Goal: Information Seeking & Learning: Learn about a topic

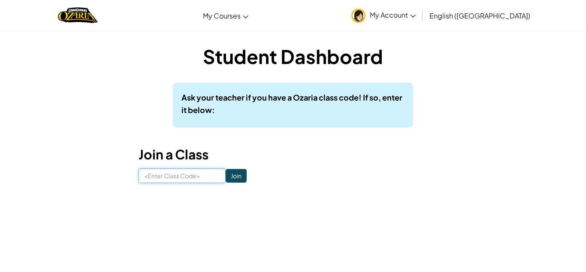
click at [189, 177] on input at bounding box center [182, 175] width 87 height 15
paste input "PartyPinLight"
type input "PartyPinLight"
click at [239, 172] on input "Join" at bounding box center [236, 176] width 21 height 14
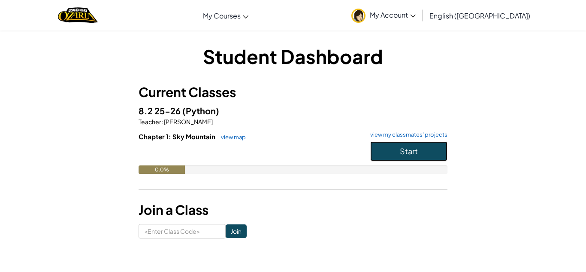
click at [414, 146] on span "Start" at bounding box center [409, 151] width 18 height 10
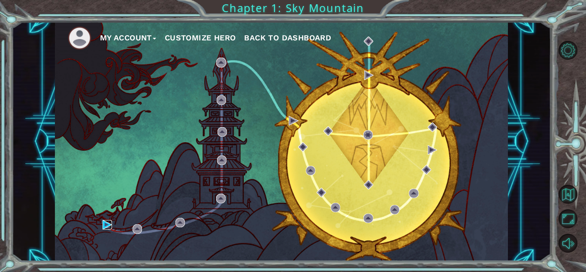
click at [110, 226] on img at bounding box center [107, 224] width 9 height 9
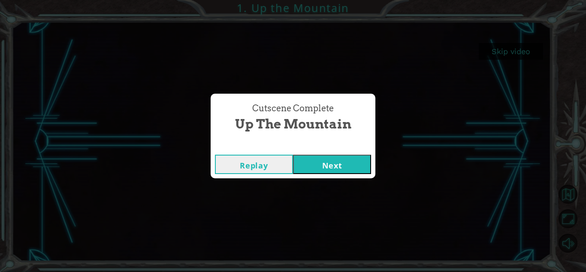
click at [324, 163] on button "Next" at bounding box center [332, 163] width 78 height 19
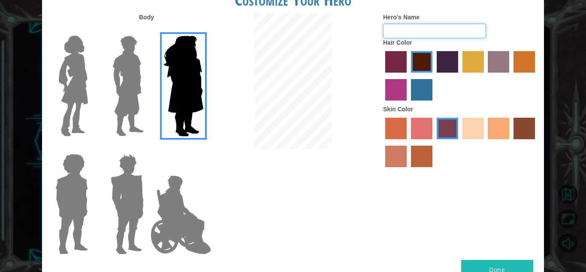
click at [432, 28] on input "Hero's Name" at bounding box center [434, 31] width 103 height 15
type input "[PERSON_NAME]"
click at [469, 133] on label "sandy beach skin color" at bounding box center [472, 128] width 21 height 21
click at [459, 142] on input "sandy beach skin color" at bounding box center [459, 142] width 0 height 0
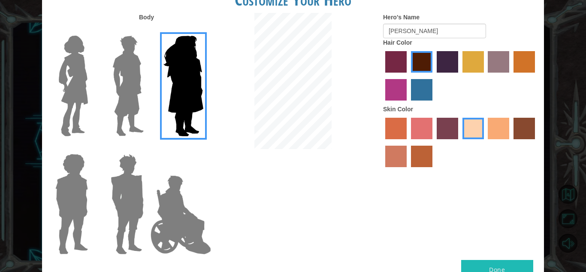
click at [83, 57] on img at bounding box center [73, 85] width 36 height 107
click at [91, 30] on input "Hero Connie" at bounding box center [91, 30] width 0 height 0
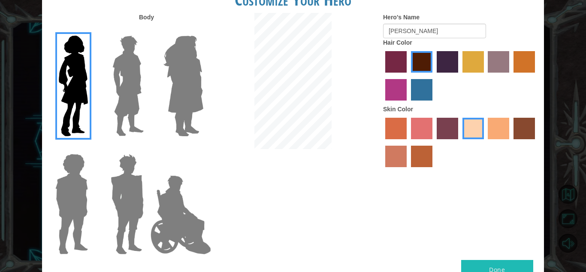
click at [511, 264] on button "Done" at bounding box center [497, 269] width 72 height 19
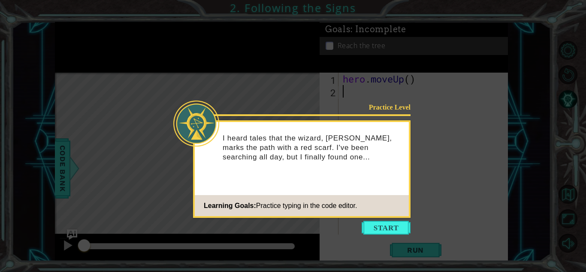
click at [476, 144] on icon at bounding box center [293, 136] width 586 height 272
click at [393, 224] on button "Start" at bounding box center [386, 228] width 49 height 14
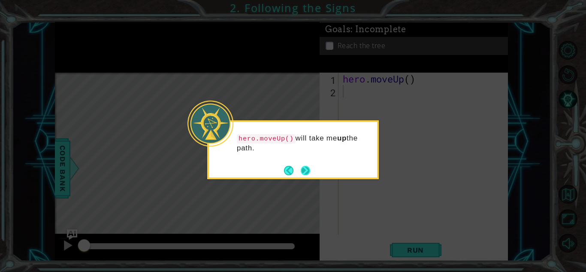
click at [303, 170] on button "Next" at bounding box center [305, 170] width 9 height 9
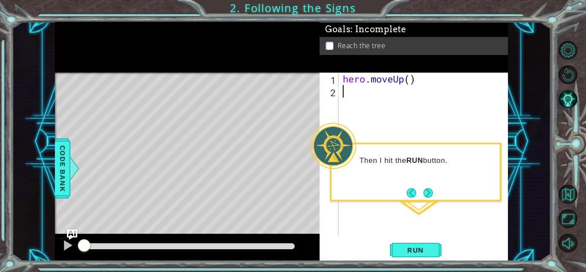
click at [371, 119] on div "hero . moveUp ( )" at bounding box center [425, 166] width 169 height 187
click at [419, 245] on span "Run" at bounding box center [416, 249] width 34 height 9
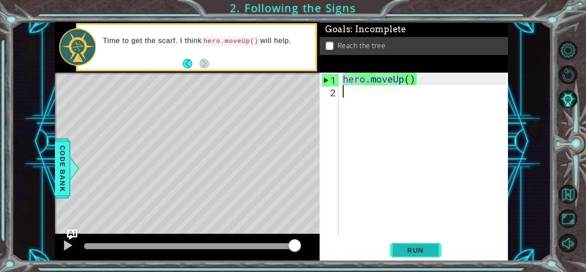
type textarea "h"
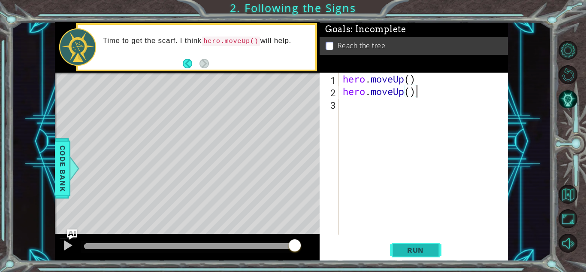
type textarea "hero.moveUp()"
click at [412, 244] on button "Run" at bounding box center [415, 249] width 51 height 19
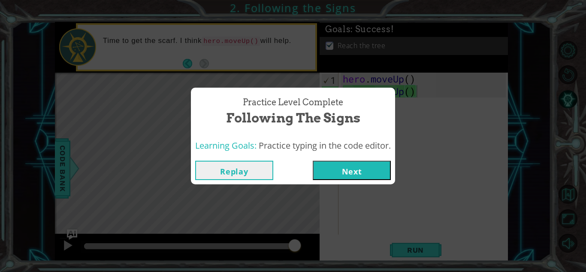
click at [351, 165] on button "Next" at bounding box center [352, 169] width 78 height 19
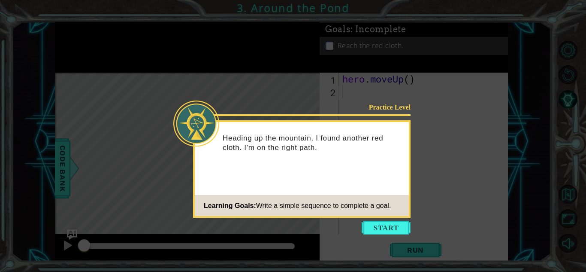
click at [381, 235] on icon at bounding box center [293, 136] width 586 height 272
click at [377, 228] on button "Start" at bounding box center [386, 228] width 49 height 14
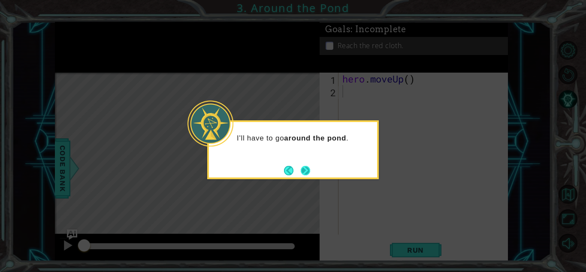
click at [308, 169] on button "Next" at bounding box center [305, 170] width 9 height 9
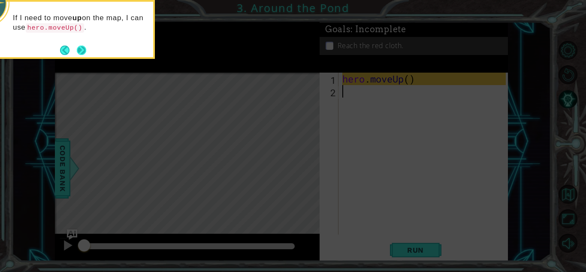
click at [81, 48] on button "Next" at bounding box center [81, 49] width 9 height 9
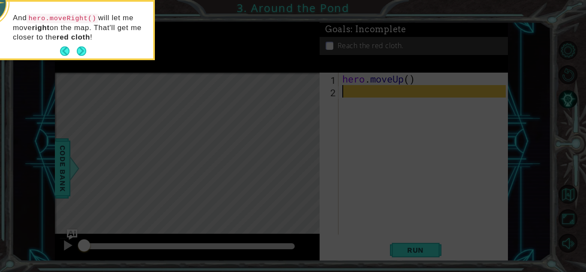
click at [81, 48] on button "Next" at bounding box center [81, 50] width 9 height 9
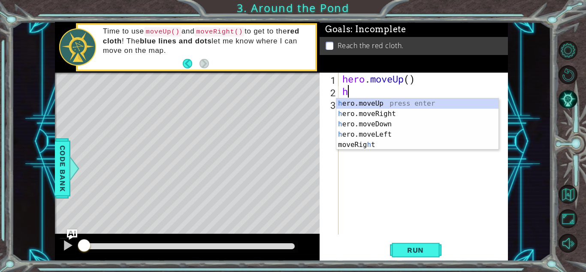
type textarea "he"
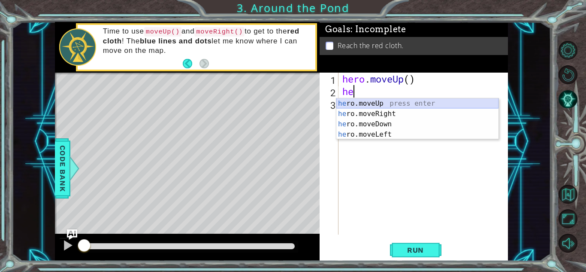
click at [401, 106] on div "he ro.moveUp press enter he ro.moveRight press enter he ro.moveDown press enter…" at bounding box center [417, 129] width 162 height 62
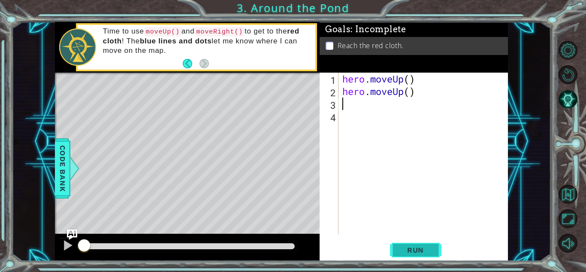
click at [430, 250] on span "Run" at bounding box center [416, 249] width 34 height 9
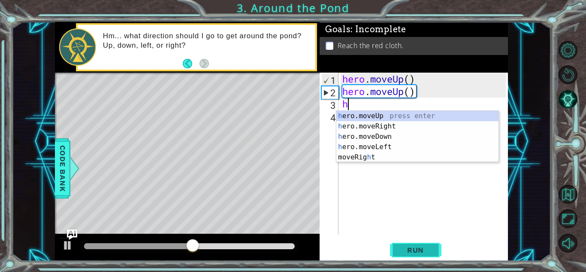
type textarea "her"
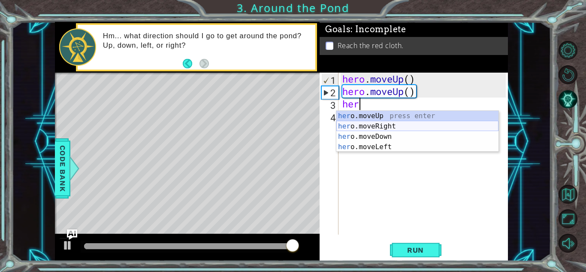
click at [392, 126] on div "her o.moveUp press enter her o.moveRight press enter her o.moveDown press enter…" at bounding box center [417, 142] width 162 height 62
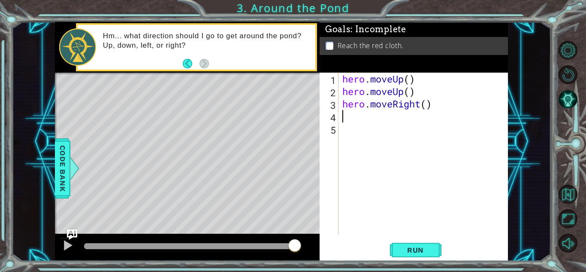
type textarea "he"
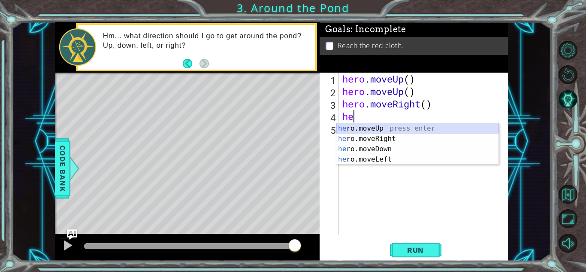
click at [391, 126] on div "he ro.moveUp press enter he ro.moveRight press enter he ro.moveDown press enter…" at bounding box center [417, 154] width 162 height 62
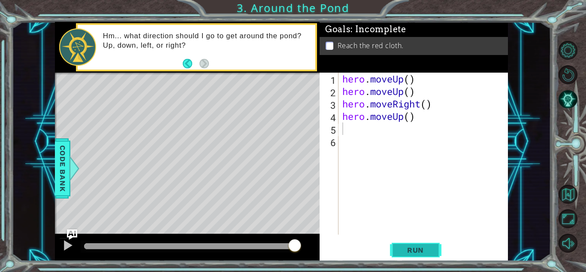
click at [413, 250] on span "Run" at bounding box center [416, 249] width 34 height 9
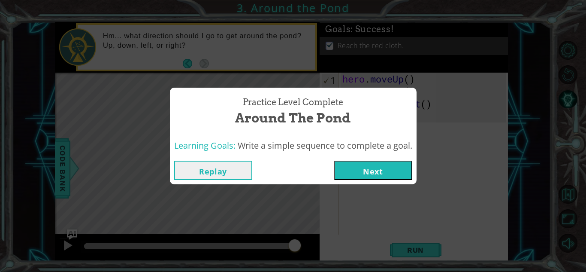
click at [366, 166] on button "Next" at bounding box center [373, 169] width 78 height 19
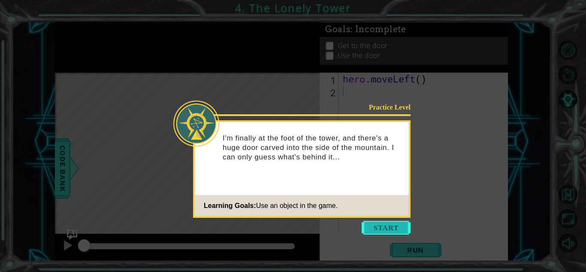
click at [363, 230] on button "Start" at bounding box center [386, 228] width 49 height 14
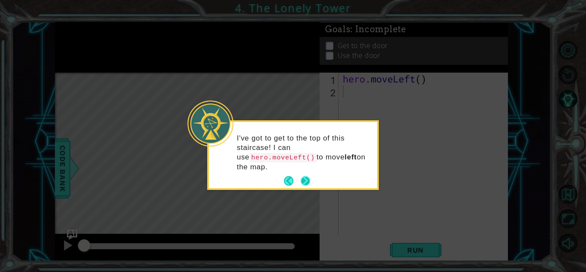
click at [308, 179] on button "Next" at bounding box center [305, 180] width 9 height 9
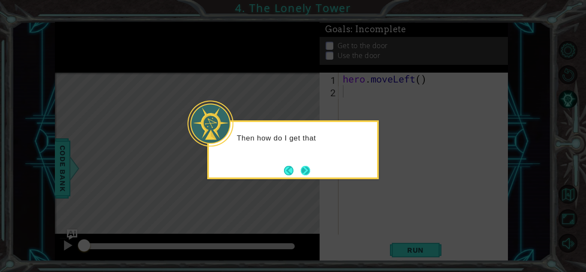
click at [307, 173] on button "Next" at bounding box center [305, 170] width 9 height 9
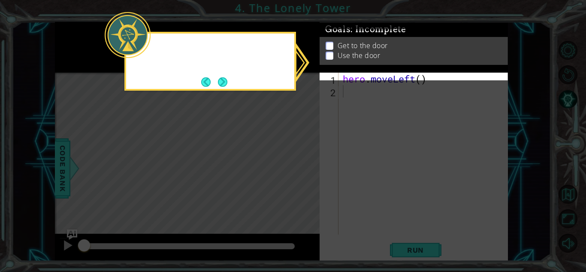
click at [307, 173] on icon at bounding box center [293, 136] width 586 height 272
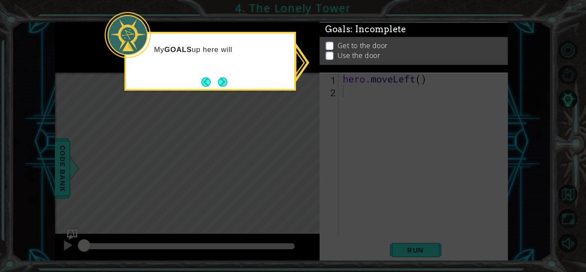
click at [305, 173] on icon at bounding box center [293, 136] width 586 height 272
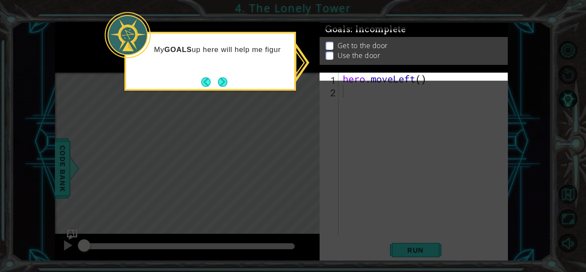
click at [305, 173] on icon at bounding box center [293, 136] width 586 height 272
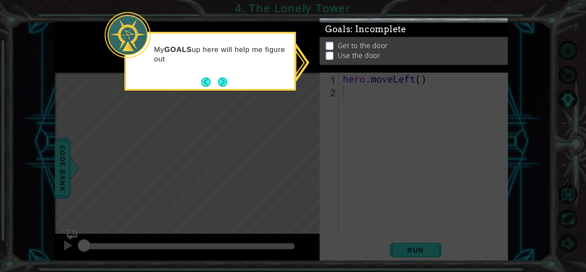
click at [305, 173] on icon at bounding box center [293, 136] width 586 height 272
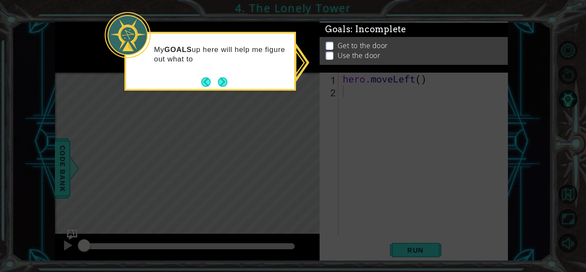
click at [305, 173] on icon at bounding box center [293, 136] width 586 height 272
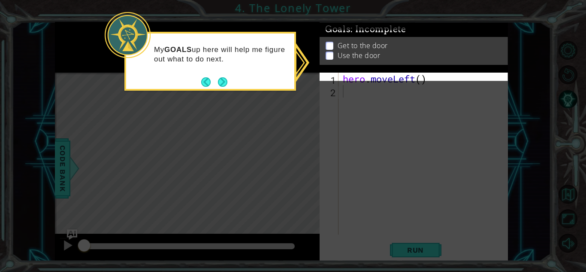
click at [305, 173] on icon at bounding box center [293, 136] width 586 height 272
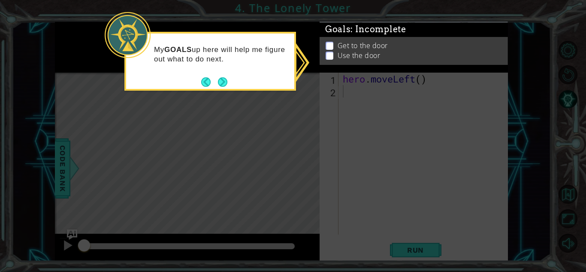
click at [304, 213] on icon at bounding box center [293, 136] width 586 height 272
click at [333, 56] on li "Use the door" at bounding box center [415, 56] width 178 height 10
click at [329, 49] on p at bounding box center [330, 47] width 8 height 8
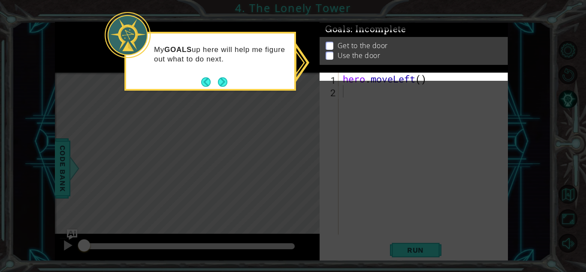
drag, startPoint x: 329, startPoint y: 49, endPoint x: 284, endPoint y: 85, distance: 57.4
click at [284, 85] on body "1 ההההההההההההההההההההההההההההההההההההההההההההההההההההההההההההההההההההההההההההה…" at bounding box center [293, 136] width 586 height 272
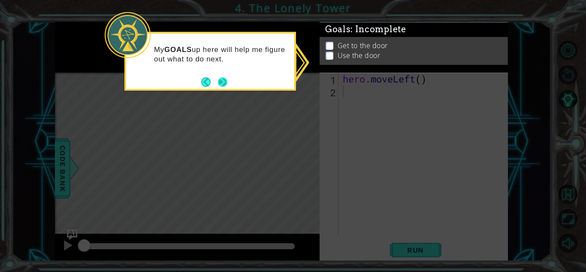
click at [224, 85] on button "Next" at bounding box center [222, 81] width 9 height 9
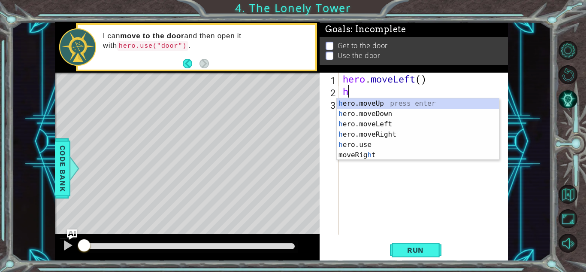
type textarea "her"
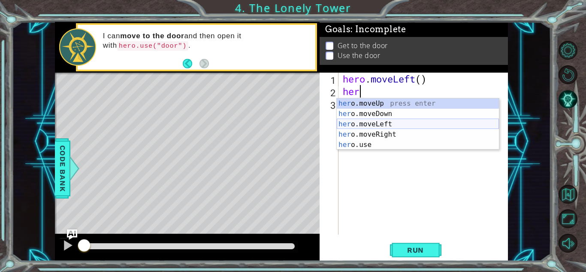
click at [361, 126] on div "her o.moveUp press enter her o.moveDown press enter her o.moveLeft press enter …" at bounding box center [418, 134] width 162 height 72
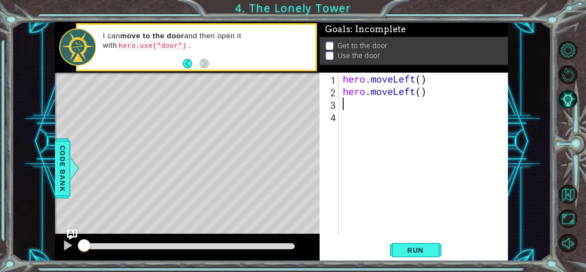
type textarea "h"
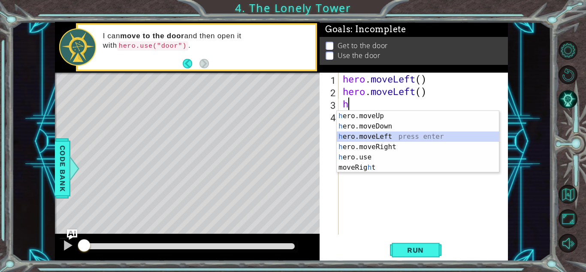
click at [381, 136] on div "h ero.moveUp press enter h ero.moveDown press enter h ero.moveLeft press enter …" at bounding box center [418, 152] width 162 height 82
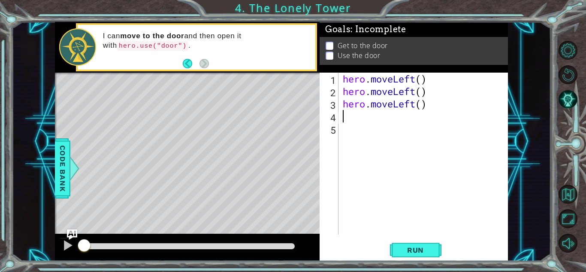
type textarea "h"
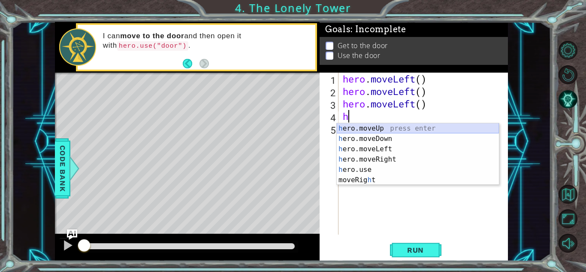
click at [389, 128] on div "h ero.moveUp press enter h ero.moveDown press enter h ero.moveLeft press enter …" at bounding box center [418, 164] width 162 height 82
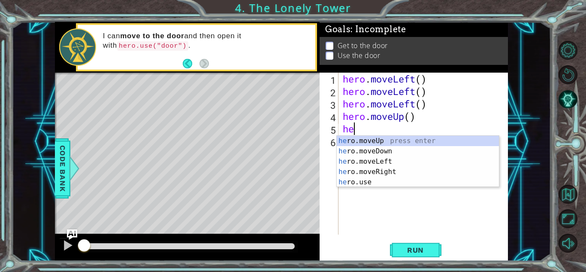
type textarea "he"
click at [386, 137] on div "he ro.moveUp press enter he ro.moveDown press enter he ro.moveLeft press enter …" at bounding box center [418, 172] width 162 height 72
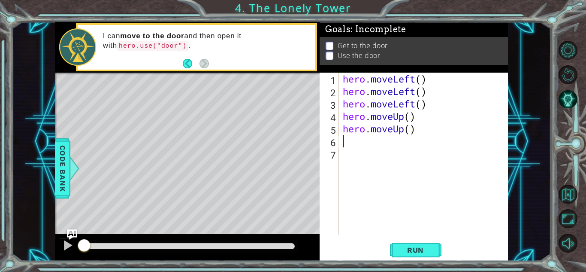
type textarea "he"
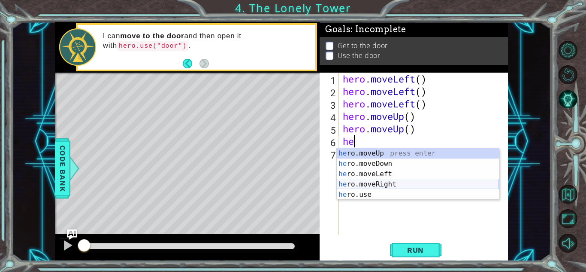
click at [398, 182] on div "he ro.moveUp press enter he ro.moveDown press enter he ro.moveLeft press enter …" at bounding box center [418, 184] width 162 height 72
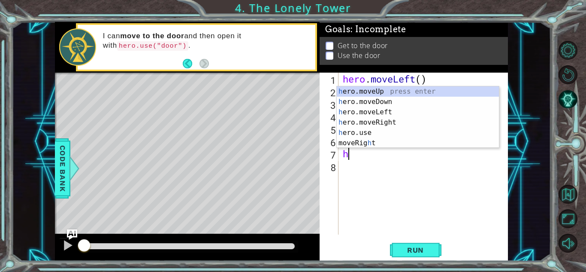
type textarea "he"
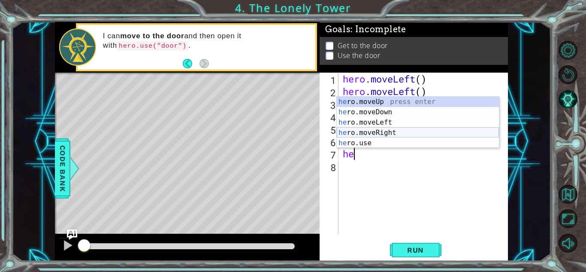
click at [394, 130] on div "he ro.moveUp press enter he ro.moveDown press enter he ro.moveLeft press enter …" at bounding box center [418, 133] width 162 height 72
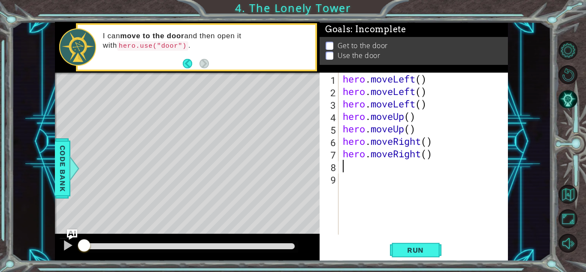
type textarea "he"
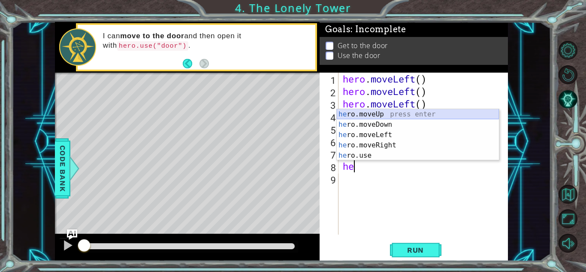
click at [390, 112] on div "he ro.moveUp press enter he ro.moveDown press enter he ro.moveLeft press enter …" at bounding box center [418, 145] width 162 height 72
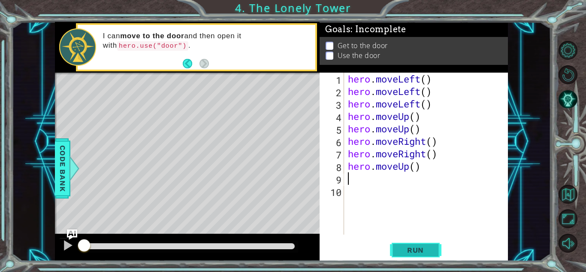
click at [431, 254] on button "Run" at bounding box center [415, 249] width 51 height 19
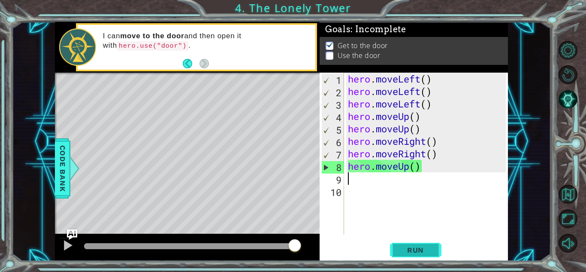
click at [405, 248] on span "Run" at bounding box center [416, 249] width 34 height 9
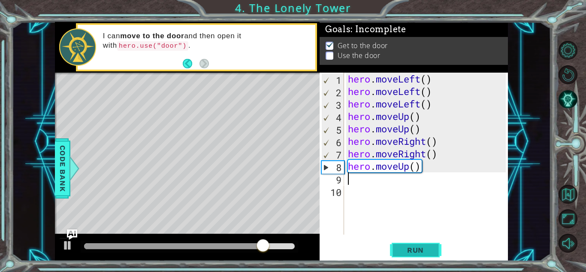
type textarea "hero.moveUp()"
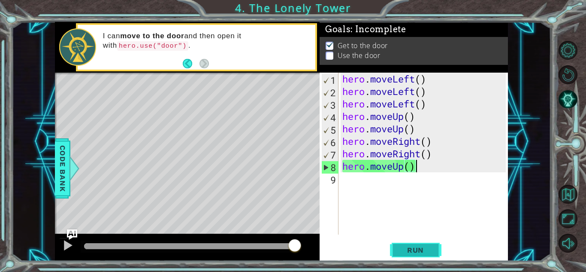
click at [423, 251] on span "Run" at bounding box center [416, 249] width 34 height 9
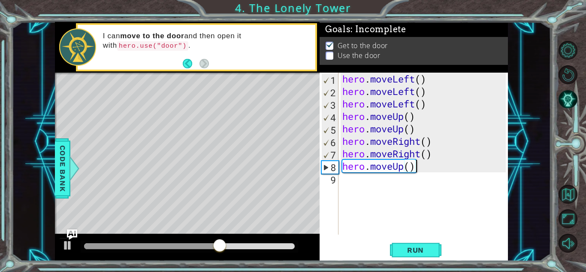
click at [221, 96] on div "Level Map" at bounding box center [253, 199] width 396 height 253
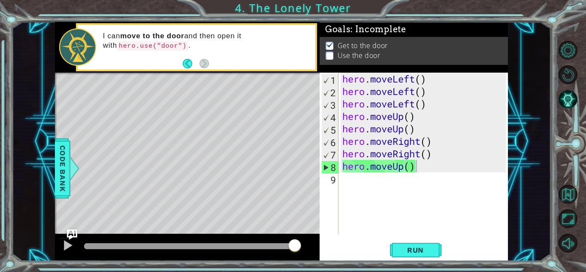
click at [350, 179] on div "hero . moveLeft ( ) hero . moveLeft ( ) hero . moveLeft ( ) hero . moveUp ( ) h…" at bounding box center [425, 166] width 169 height 187
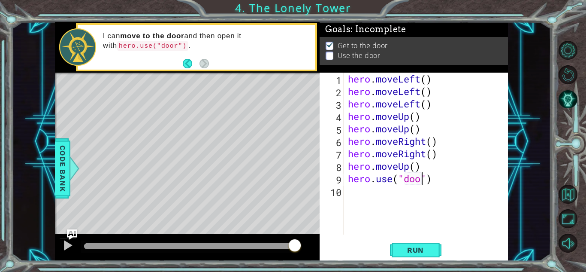
scroll to position [0, 3]
click at [417, 252] on span "Run" at bounding box center [416, 249] width 34 height 9
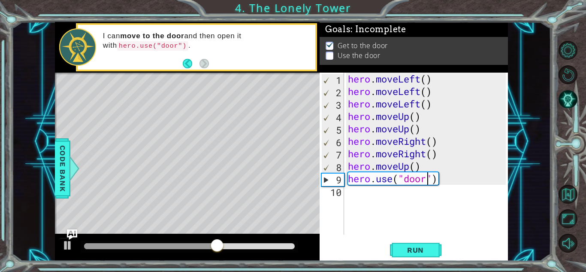
click at [432, 167] on div "hero . moveLeft ( ) hero . moveLeft ( ) hero . moveLeft ( ) hero . moveUp ( ) h…" at bounding box center [428, 166] width 164 height 187
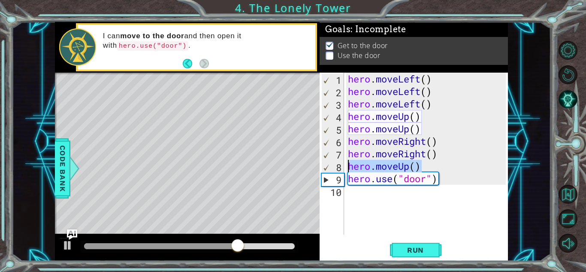
drag, startPoint x: 432, startPoint y: 167, endPoint x: 330, endPoint y: 168, distance: 101.3
click at [330, 168] on div "hero.moveUp() 1 2 3 4 5 6 7 8 9 10 hero . moveLeft ( ) hero . moveLeft ( ) hero…" at bounding box center [413, 154] width 186 height 162
click at [330, 168] on div "8" at bounding box center [333, 167] width 22 height 12
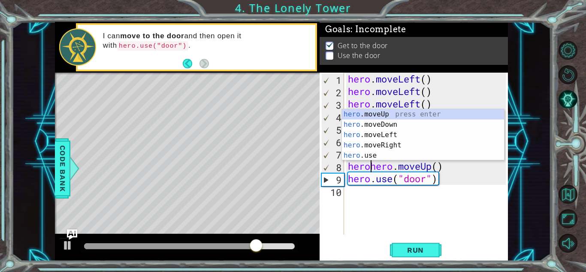
scroll to position [0, 1]
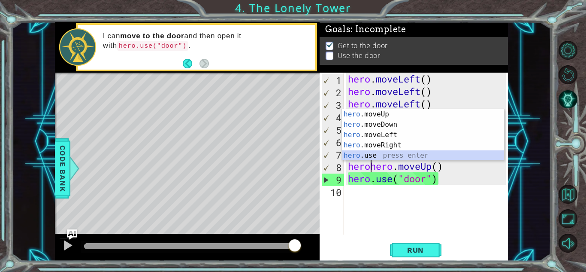
click at [363, 155] on div "hero .moveUp press enter hero .moveDown press enter hero .moveLeft press enter …" at bounding box center [423, 145] width 162 height 72
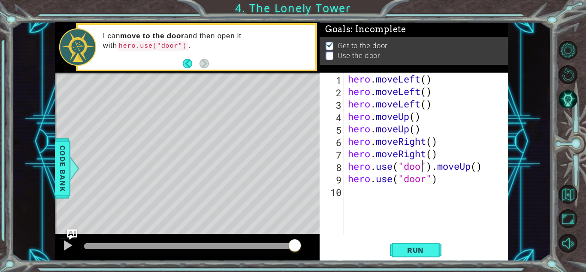
scroll to position [0, 3]
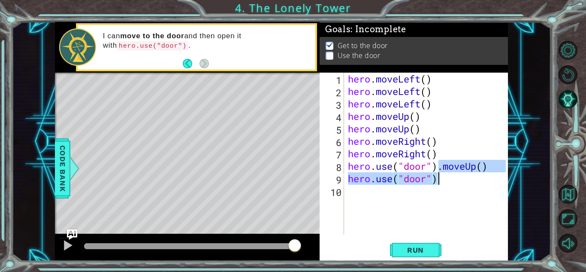
drag, startPoint x: 439, startPoint y: 166, endPoint x: 448, endPoint y: 187, distance: 23.3
click at [448, 187] on div "hero . moveLeft ( ) hero . moveLeft ( ) hero . moveLeft ( ) hero . moveUp ( ) h…" at bounding box center [428, 166] width 164 height 187
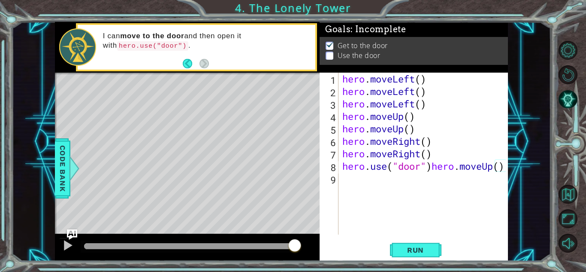
click at [434, 170] on div "hero . moveLeft ( ) hero . moveLeft ( ) hero . moveLeft ( ) hero . moveUp ( ) h…" at bounding box center [425, 166] width 169 height 187
type textarea "hero.moveUp()"
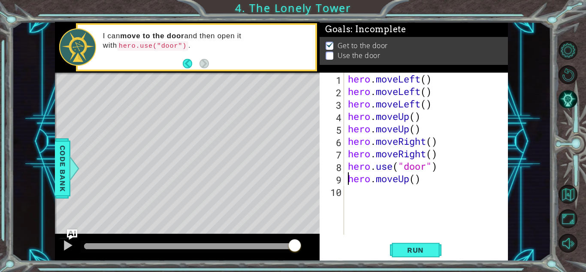
scroll to position [0, 3]
click at [425, 247] on span "Run" at bounding box center [416, 249] width 34 height 9
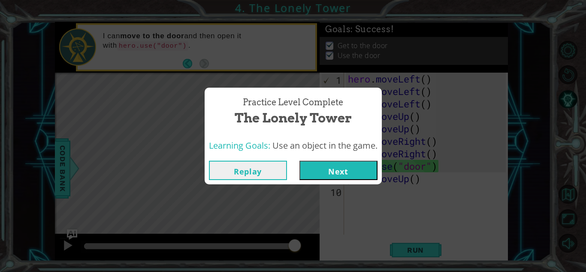
click at [351, 172] on button "Next" at bounding box center [338, 169] width 78 height 19
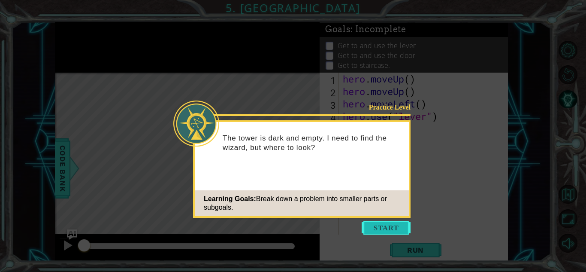
click at [391, 227] on button "Start" at bounding box center [386, 228] width 49 height 14
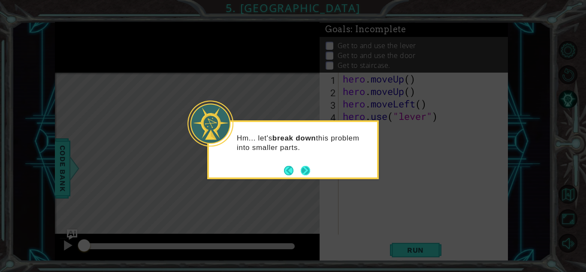
click at [306, 166] on button "Next" at bounding box center [305, 170] width 9 height 9
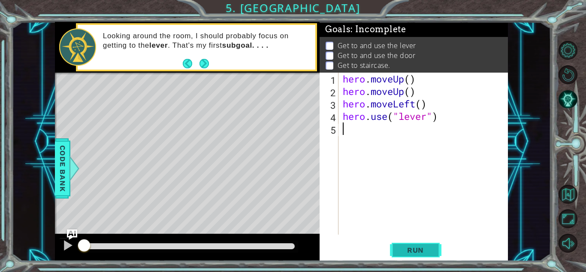
click at [416, 251] on span "Run" at bounding box center [416, 249] width 34 height 9
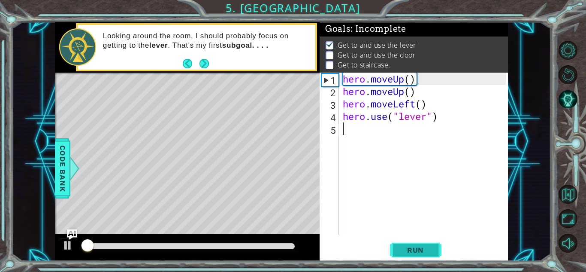
scroll to position [1, 0]
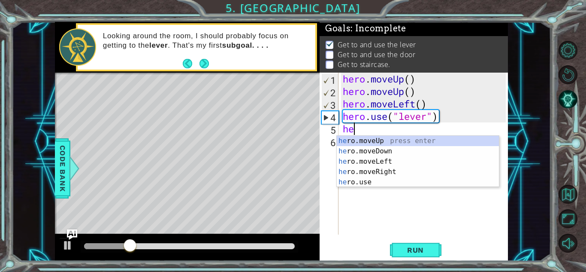
type textarea "her"
click at [379, 155] on div "her o.moveUp press enter her o.moveDown press enter her o.moveLeft press enter …" at bounding box center [418, 172] width 162 height 72
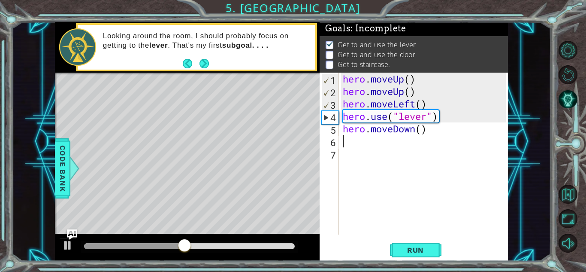
type textarea "he"
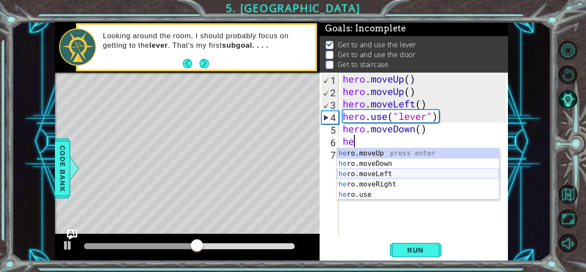
click at [404, 175] on div "he ro.moveUp press enter he ro.moveDown press enter he ro.moveLeft press enter …" at bounding box center [418, 184] width 162 height 72
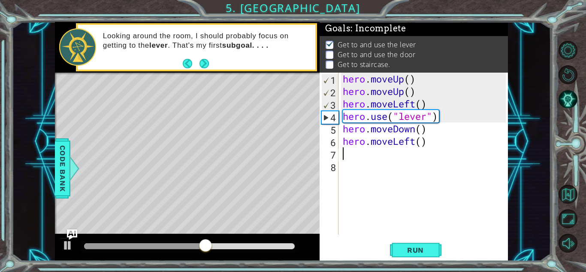
type textarea "h"
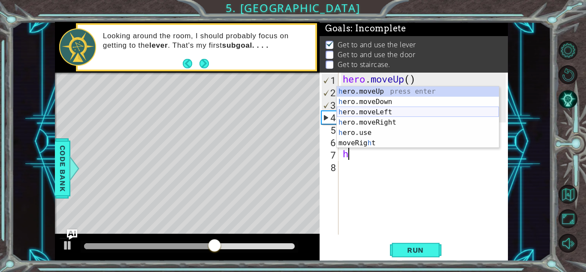
click at [372, 112] on div "h ero.moveUp press enter h ero.moveDown press enter h ero.moveLeft press enter …" at bounding box center [418, 127] width 162 height 82
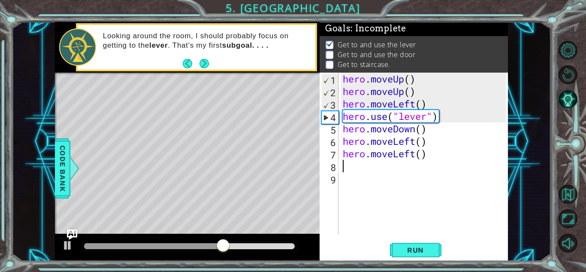
type textarea "h"
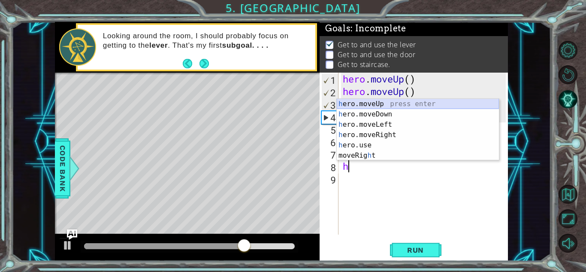
click at [383, 104] on div "h ero.moveUp press enter h ero.moveDown press enter h ero.moveLeft press enter …" at bounding box center [418, 140] width 162 height 82
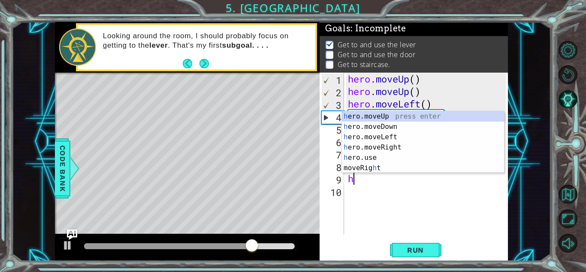
type textarea "he"
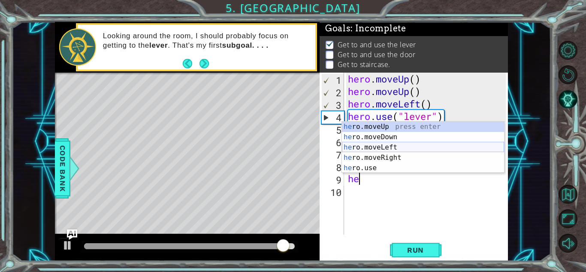
click at [404, 146] on div "he ro.moveUp press enter he ro.moveDown press enter he ro.moveLeft press enter …" at bounding box center [423, 157] width 162 height 72
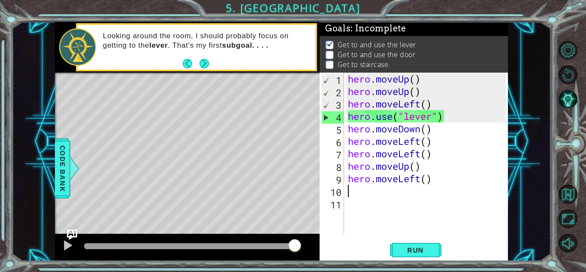
click at [414, 177] on div "hero . moveUp ( ) hero . moveUp ( ) hero . moveLeft ( ) hero . use ( "lever" ) …" at bounding box center [428, 166] width 164 height 187
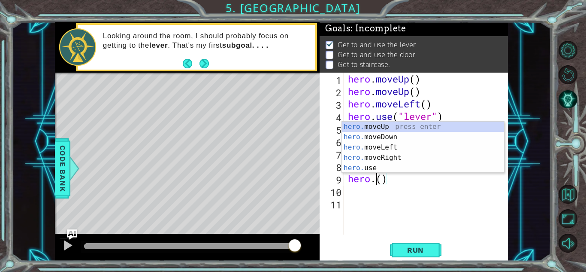
scroll to position [0, 1]
click at [396, 155] on div "hero. moveUp press enter hero. moveDown press enter hero. moveLeft press enter …" at bounding box center [423, 157] width 162 height 72
type textarea "hero.moveRight"
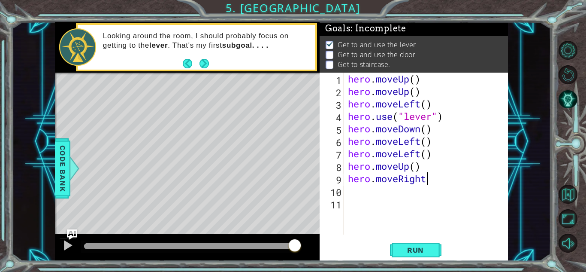
click at [362, 193] on div "hero . moveUp ( ) hero . moveUp ( ) hero . moveLeft ( ) hero . use ( "lever" ) …" at bounding box center [428, 166] width 164 height 187
type textarea "m"
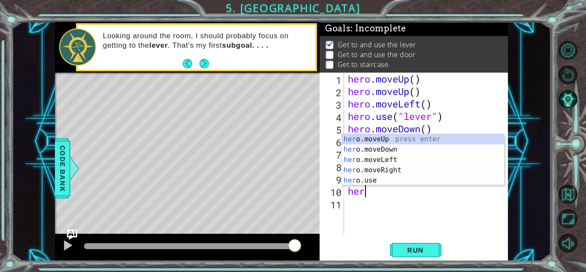
scroll to position [0, 0]
click at [378, 180] on div "hero .moveUp press enter hero .moveDown press enter hero .moveLeft press enter …" at bounding box center [423, 170] width 162 height 72
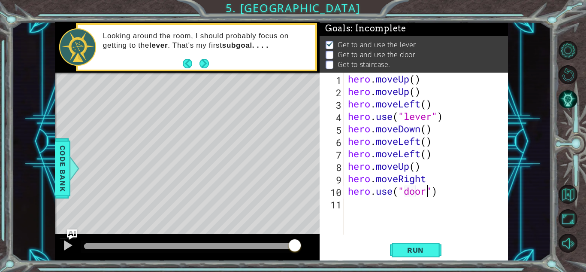
scroll to position [0, 3]
click at [414, 253] on span "Run" at bounding box center [416, 249] width 34 height 9
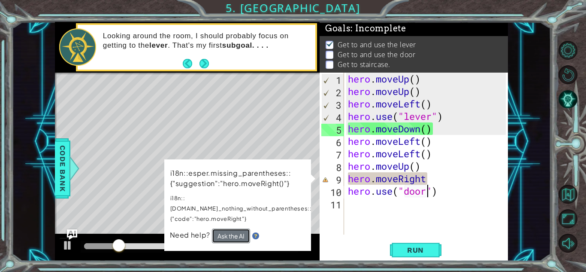
click at [232, 228] on button "Ask the AI" at bounding box center [231, 235] width 38 height 15
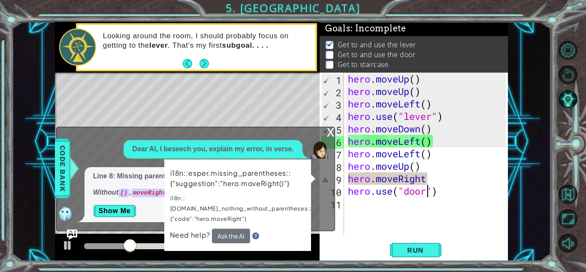
click at [257, 187] on p "i18n::esper.missing_parentheses::{"suggestion":"hero.moveRight()"}" at bounding box center [241, 178] width 142 height 22
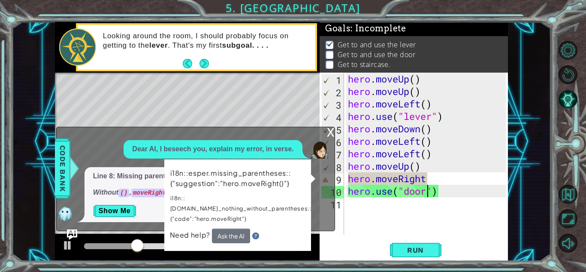
click at [333, 130] on div "x" at bounding box center [331, 131] width 8 height 9
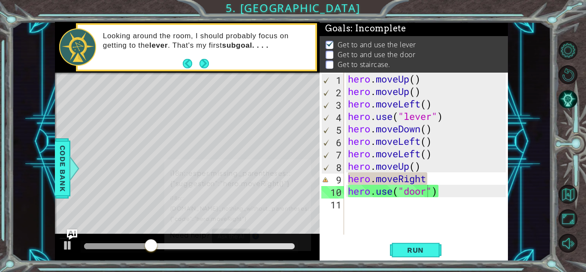
click at [435, 181] on div "hero . moveUp ( ) hero . moveUp ( ) hero . moveLeft ( ) hero . use ( "lever" ) …" at bounding box center [428, 166] width 164 height 187
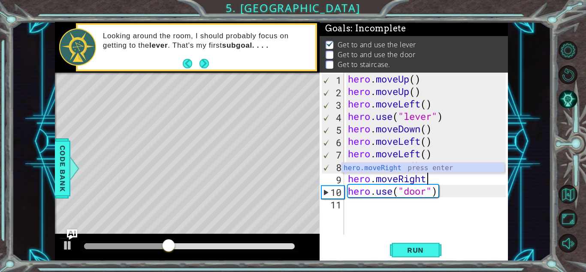
scroll to position [0, 3]
type textarea "hero.moveRigh"
click at [441, 166] on div "hero.moveRigh t press enter" at bounding box center [423, 178] width 162 height 31
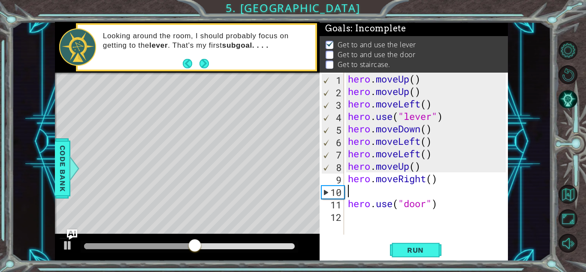
click at [357, 193] on div "hero . moveUp ( ) hero . moveUp ( ) hero . moveLeft ( ) hero . use ( "lever" ) …" at bounding box center [428, 166] width 164 height 187
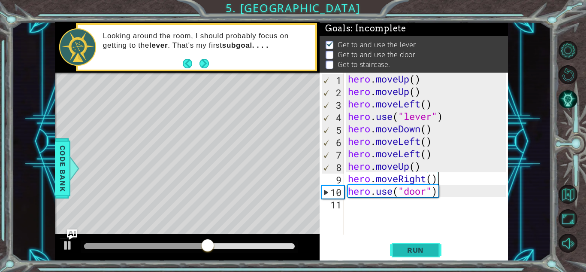
click at [423, 242] on button "Run" at bounding box center [415, 249] width 51 height 19
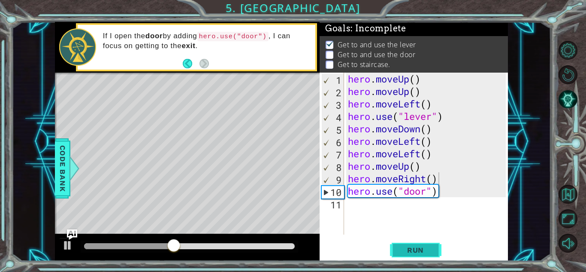
click at [405, 253] on span "Run" at bounding box center [416, 249] width 34 height 9
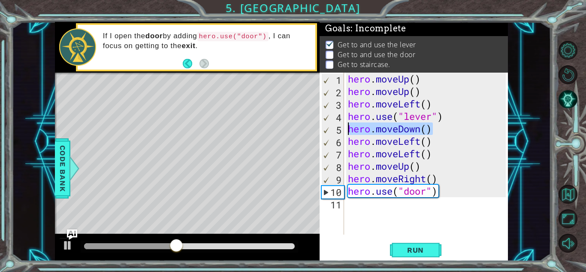
drag, startPoint x: 449, startPoint y: 123, endPoint x: 344, endPoint y: 129, distance: 105.3
click at [344, 129] on div "hero.moveRight() 1 2 3 4 5 6 7 8 9 10 11 hero . moveUp ( ) hero . moveUp ( ) he…" at bounding box center [413, 154] width 186 height 162
type textarea "hero.moveDown()"
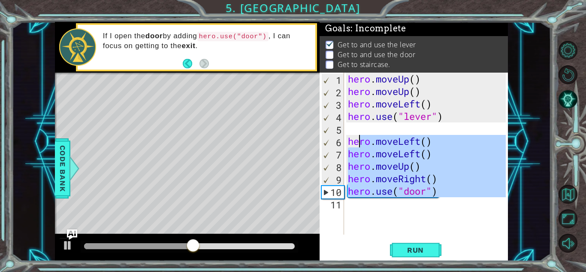
drag, startPoint x: 456, startPoint y: 198, endPoint x: 341, endPoint y: 127, distance: 135.6
click at [341, 127] on div "1 2 3 4 5 6 7 8 9 10 11 hero . moveUp ( ) hero . moveUp ( ) hero . moveLeft ( )…" at bounding box center [413, 154] width 186 height 162
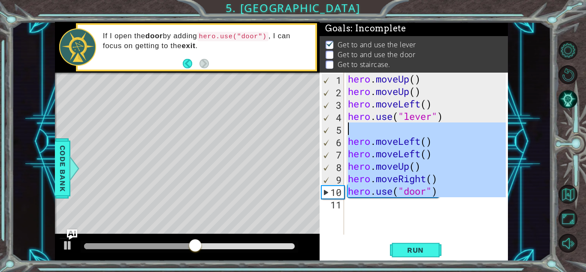
type textarea "hero.moveLeft()"
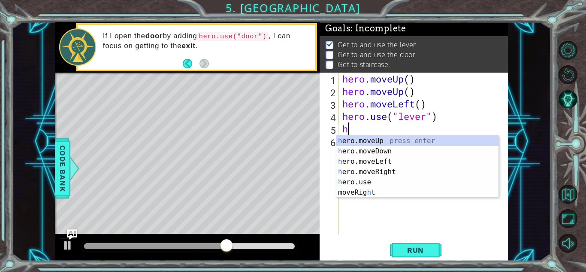
type textarea "he"
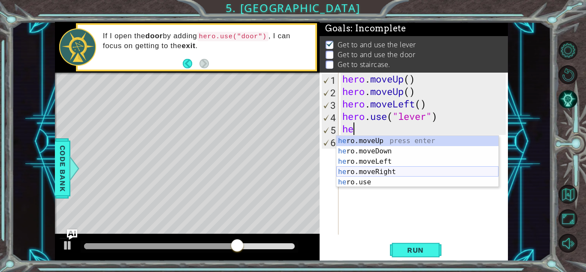
click at [387, 174] on div "he ro.moveUp press enter he ro.moveDown press enter he ro.moveLeft press enter …" at bounding box center [417, 172] width 162 height 72
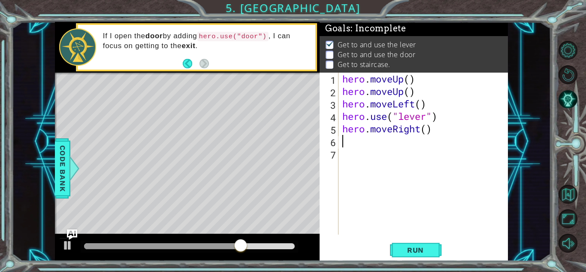
type textarea "h"
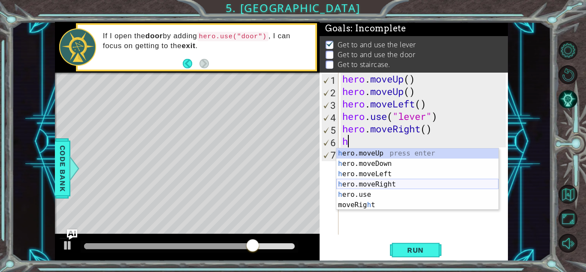
click at [396, 183] on div "h ero.moveUp press enter h ero.moveDown press enter h ero.moveLeft press enter …" at bounding box center [417, 189] width 162 height 82
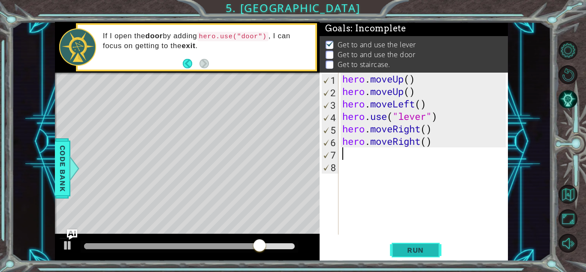
click at [423, 248] on span "Run" at bounding box center [416, 249] width 34 height 9
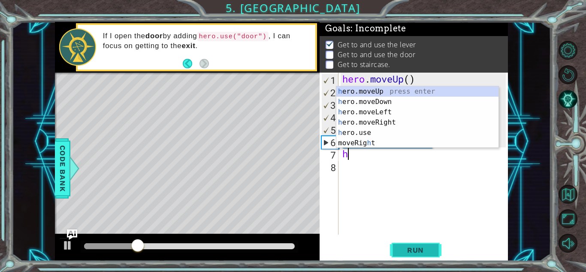
type textarea "he"
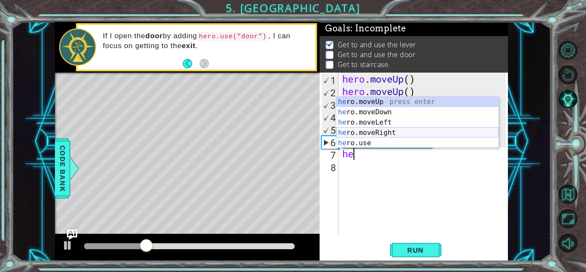
click at [400, 130] on div "he ro.moveUp press enter he ro.moveDown press enter he ro.moveLeft press enter …" at bounding box center [417, 133] width 162 height 72
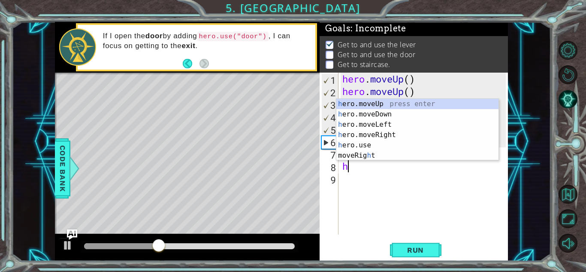
type textarea "he"
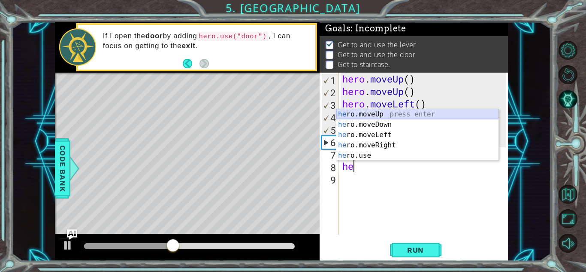
click at [371, 116] on div "he ro.moveUp press enter he ro.moveDown press enter he ro.moveLeft press enter …" at bounding box center [417, 145] width 162 height 72
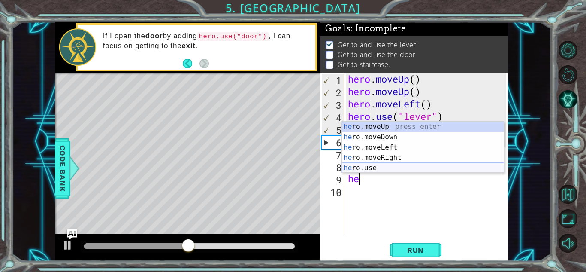
click at [398, 166] on div "he ro.moveUp press enter he ro.moveDown press enter he ro.moveLeft press enter …" at bounding box center [423, 157] width 162 height 72
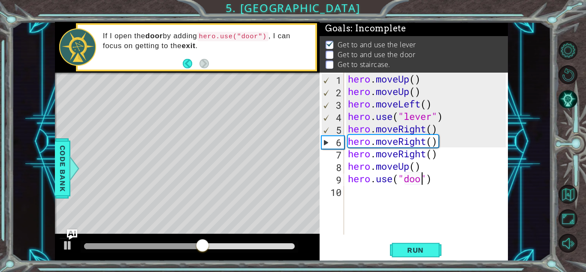
scroll to position [0, 3]
type textarea "hero.use("door")"
click at [423, 243] on button "Run" at bounding box center [415, 249] width 51 height 19
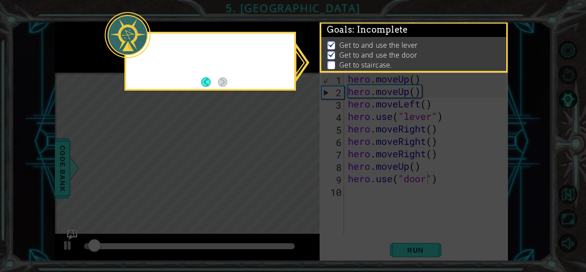
scroll to position [1, 0]
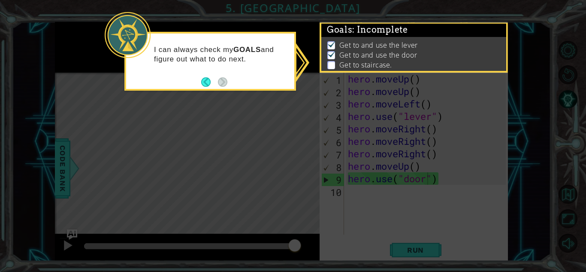
click at [578, 155] on icon at bounding box center [293, 136] width 586 height 272
click at [187, 129] on icon at bounding box center [293, 136] width 586 height 272
click at [218, 124] on icon at bounding box center [293, 136] width 586 height 272
click at [212, 79] on button "Back" at bounding box center [209, 81] width 17 height 9
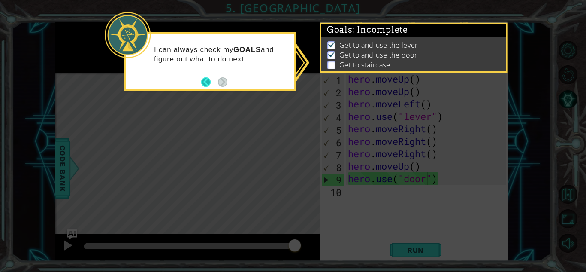
scroll to position [0, 0]
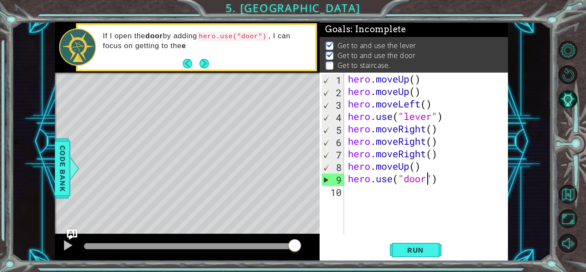
click at [364, 198] on div "hero . moveUp ( ) hero . moveUp ( ) hero . moveLeft ( ) hero . use ( "lever" ) …" at bounding box center [428, 166] width 164 height 187
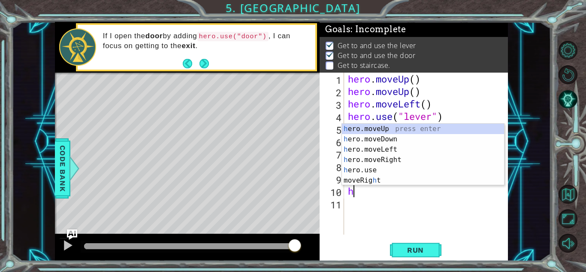
type textarea "he"
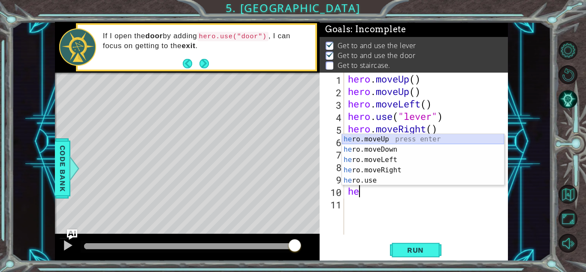
click at [380, 139] on div "he ro.moveUp press enter he ro.moveDown press enter he ro.moveLeft press enter …" at bounding box center [423, 170] width 162 height 72
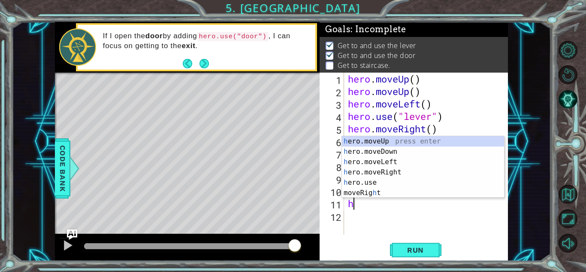
type textarea "he"
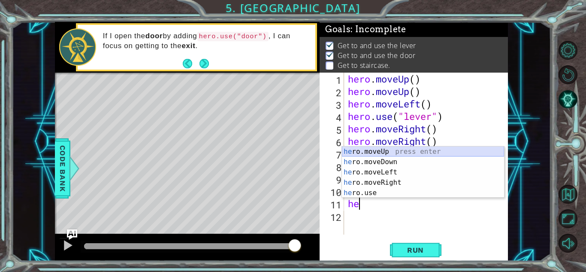
click at [384, 151] on div "he ro.moveUp press enter he ro.moveDown press enter he ro.moveLeft press enter …" at bounding box center [423, 182] width 162 height 72
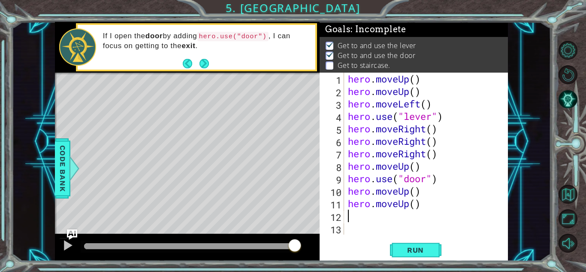
type textarea "he"
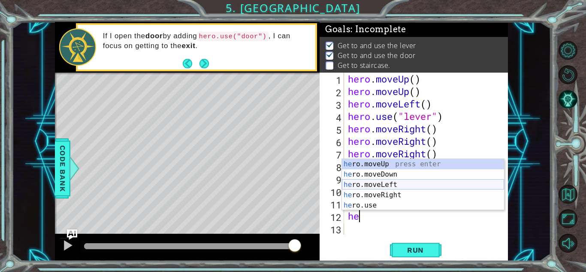
click at [397, 183] on div "he ro.moveUp press enter he ro.moveDown press enter he ro.moveLeft press enter …" at bounding box center [423, 195] width 162 height 72
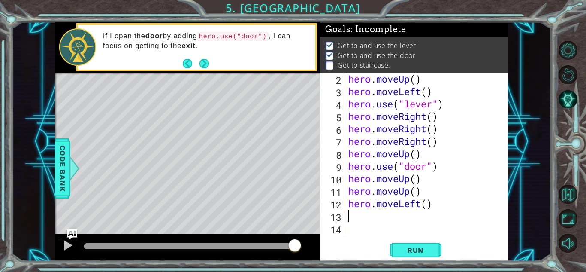
scroll to position [12, 0]
type textarea "he"
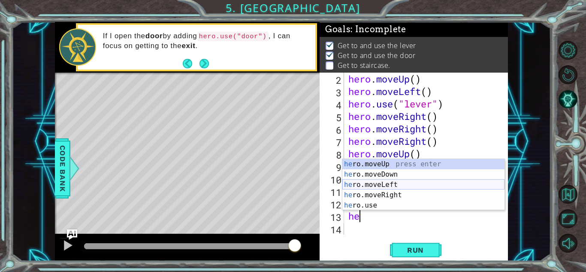
click at [396, 187] on div "he ro.moveUp press enter he ro.moveDown press enter he ro.moveLeft press enter …" at bounding box center [423, 195] width 162 height 72
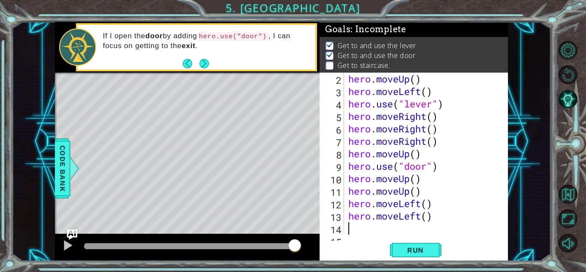
scroll to position [25, 0]
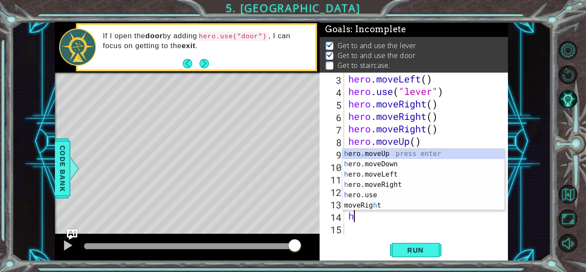
type textarea "he"
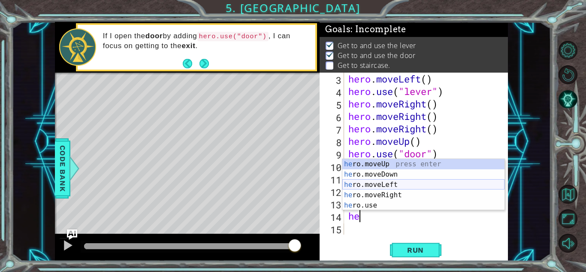
click at [390, 184] on div "he ro.moveUp press enter he ro.moveDown press enter he ro.moveLeft press enter …" at bounding box center [423, 195] width 162 height 72
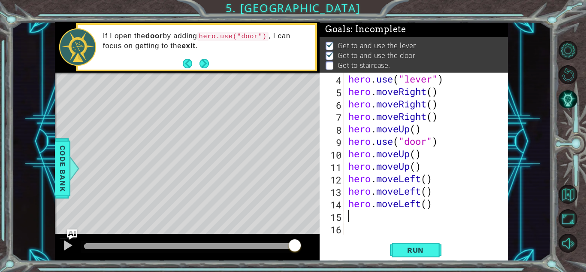
scroll to position [37, 0]
type textarea "h"
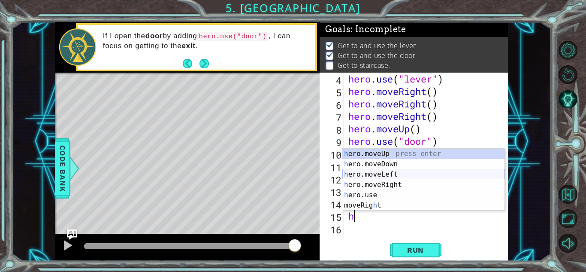
click at [407, 172] on div "h ero.moveUp press enter h ero.moveDown press enter h ero.moveLeft press enter …" at bounding box center [423, 189] width 162 height 82
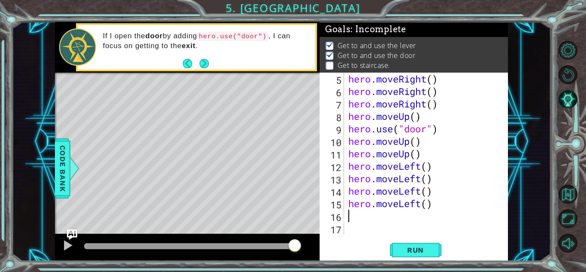
scroll to position [50, 0]
type textarea "he"
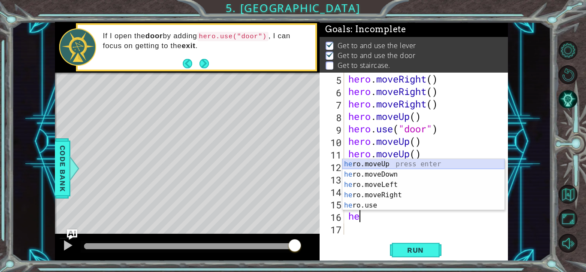
click at [397, 164] on div "he ro.moveUp press enter he ro.moveDown press enter he ro.moveLeft press enter …" at bounding box center [423, 195] width 162 height 72
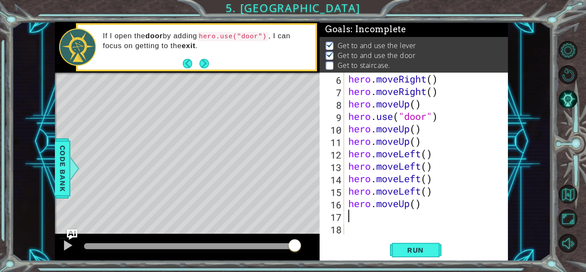
scroll to position [62, 0]
click at [406, 250] on span "Run" at bounding box center [416, 249] width 34 height 9
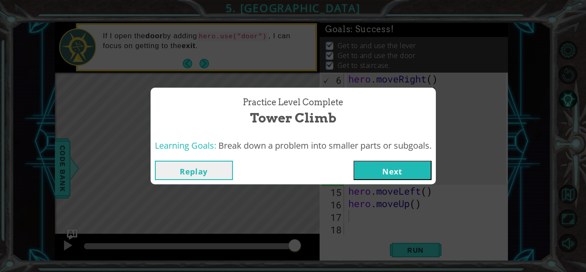
click at [404, 168] on button "Next" at bounding box center [393, 169] width 78 height 19
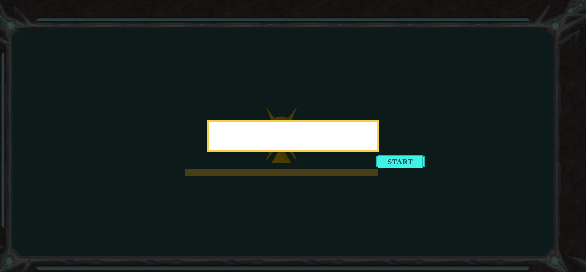
click at [404, 168] on icon at bounding box center [293, 136] width 586 height 272
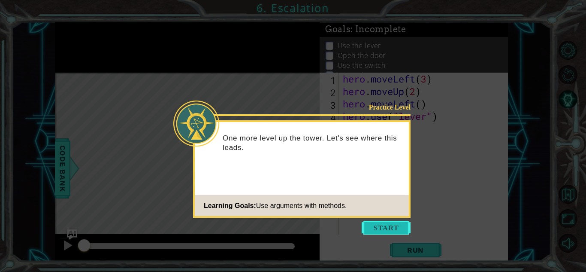
click at [393, 232] on button "Start" at bounding box center [386, 228] width 49 height 14
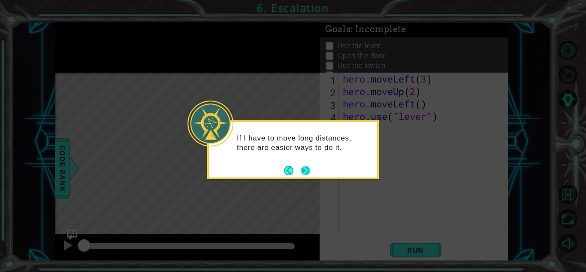
click at [304, 166] on button "Next" at bounding box center [305, 170] width 9 height 9
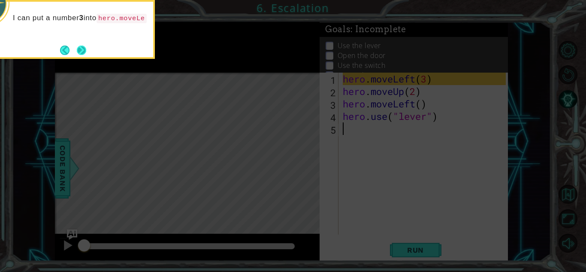
click at [79, 49] on button "Next" at bounding box center [81, 49] width 9 height 9
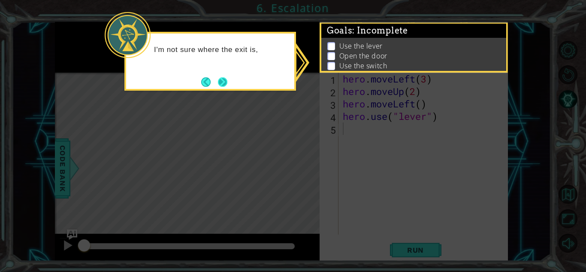
click at [220, 83] on button "Next" at bounding box center [222, 81] width 9 height 9
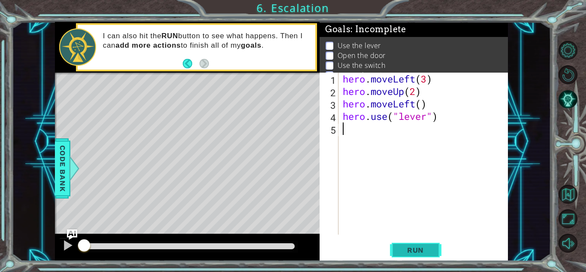
click at [409, 253] on span "Run" at bounding box center [416, 249] width 34 height 9
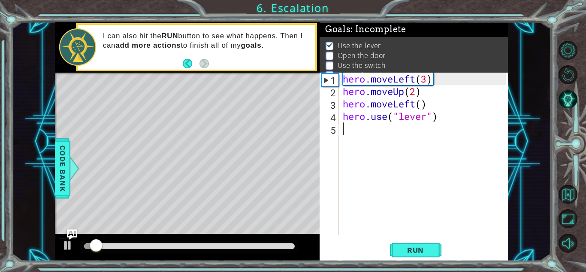
scroll to position [6, 0]
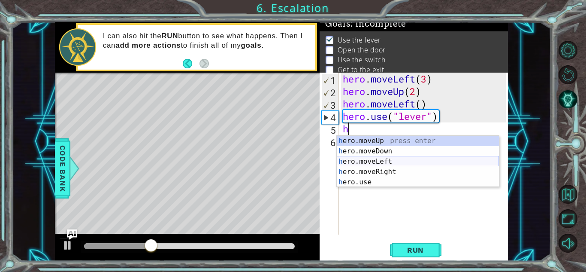
click at [375, 160] on div "h ero.moveUp press enter h ero.moveDown press enter h ero.moveLeft press enter …" at bounding box center [418, 172] width 162 height 72
type textarea "hero.moveLeft(1)"
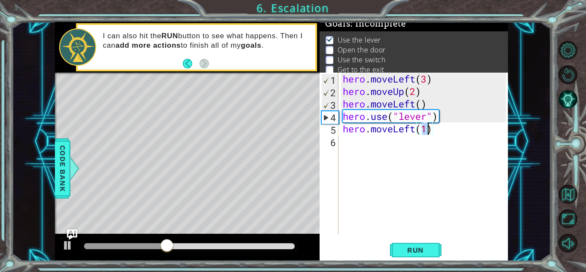
click at [359, 140] on div "hero . moveLeft ( 3 ) hero . moveUp ( 2 ) hero . moveLeft ( ) hero . use ( "lev…" at bounding box center [425, 166] width 169 height 187
